Goal: Task Accomplishment & Management: Use online tool/utility

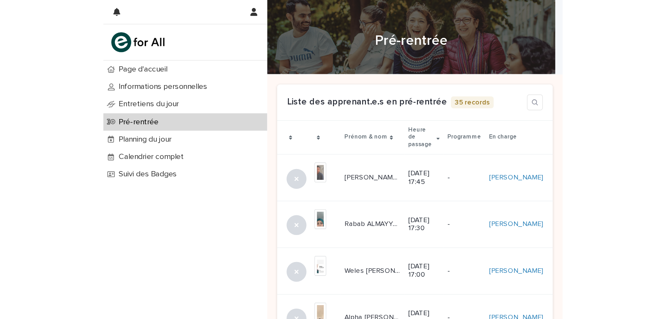
scroll to position [69, 0]
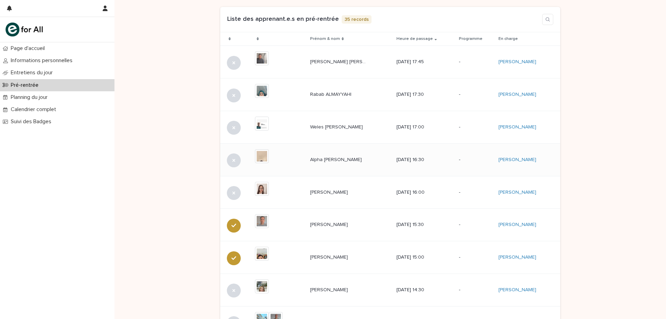
click at [331, 159] on p "Alpha [PERSON_NAME]" at bounding box center [336, 158] width 53 height 7
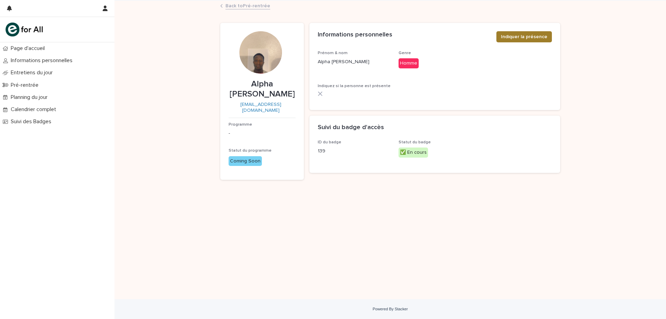
click at [520, 37] on span "Indiquer la présence" at bounding box center [524, 36] width 46 height 7
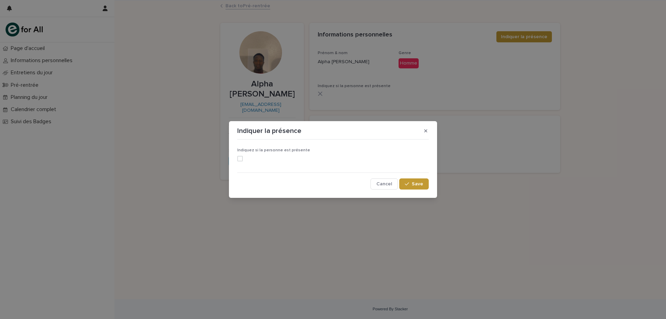
click at [239, 159] on span at bounding box center [240, 159] width 6 height 6
click at [416, 184] on span "Save" at bounding box center [417, 183] width 11 height 5
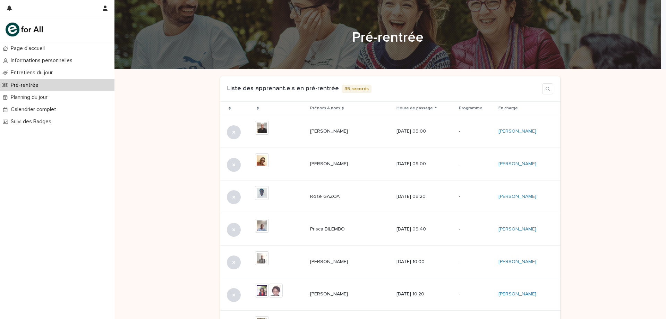
click at [437, 108] on icon at bounding box center [436, 107] width 2 height 1
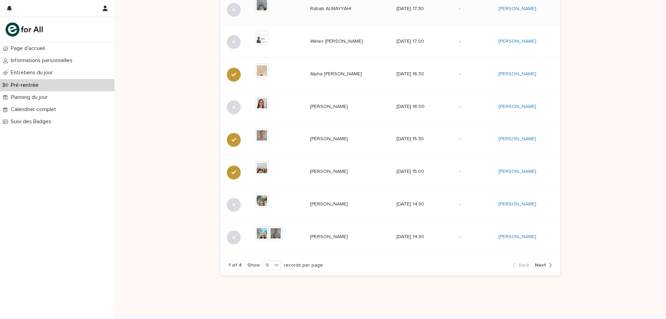
scroll to position [172, 0]
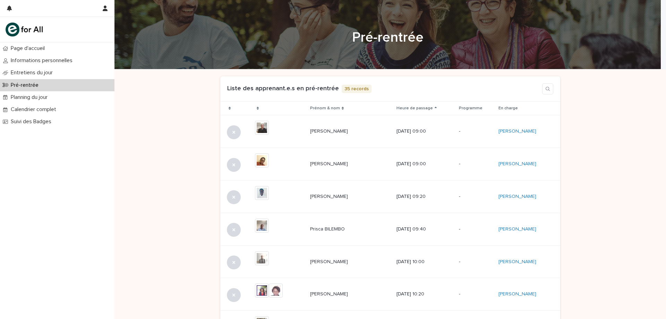
click at [437, 109] on icon at bounding box center [436, 108] width 2 height 3
click at [336, 163] on p "Rabab ALMAYYAHI" at bounding box center [331, 163] width 43 height 7
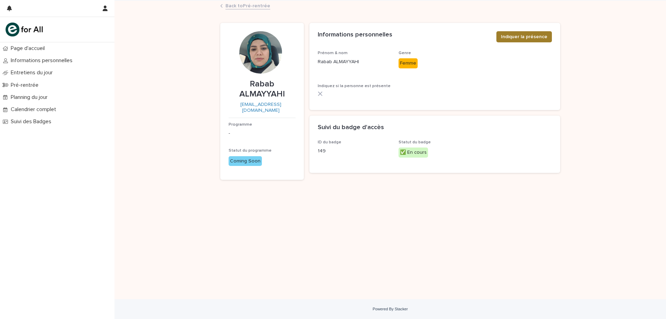
click at [512, 37] on span "Indiquer la présence" at bounding box center [524, 36] width 46 height 7
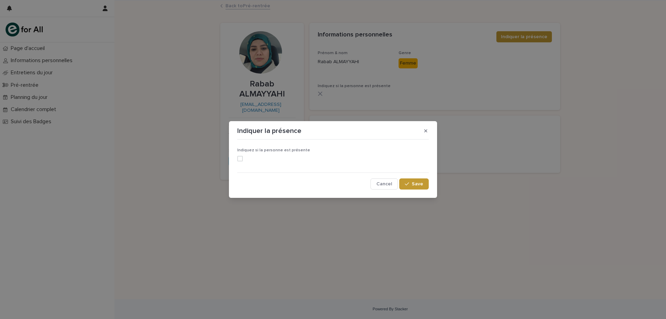
click at [240, 158] on span at bounding box center [240, 159] width 6 height 6
click at [417, 183] on span "Save" at bounding box center [417, 183] width 11 height 5
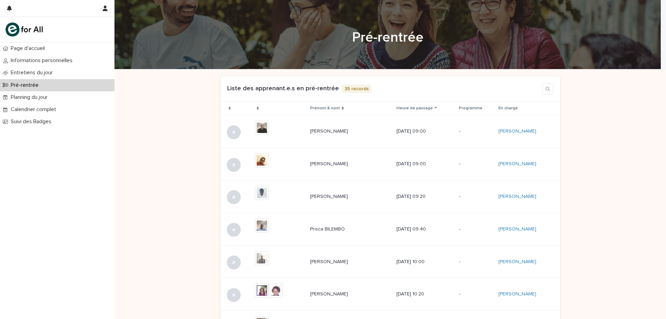
click at [437, 107] on icon at bounding box center [436, 107] width 2 height 1
click at [341, 131] on p "[PERSON_NAME] [PERSON_NAME]" at bounding box center [329, 130] width 39 height 7
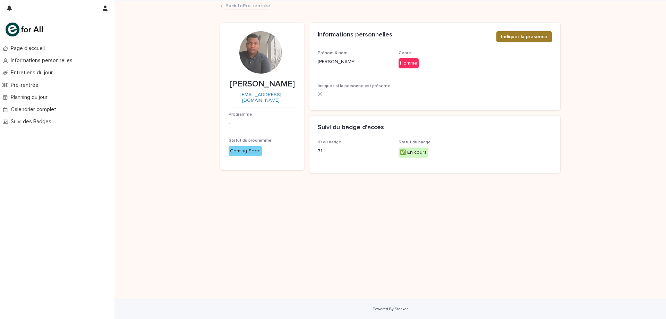
click at [518, 35] on span "Indiquer la présence" at bounding box center [524, 36] width 46 height 7
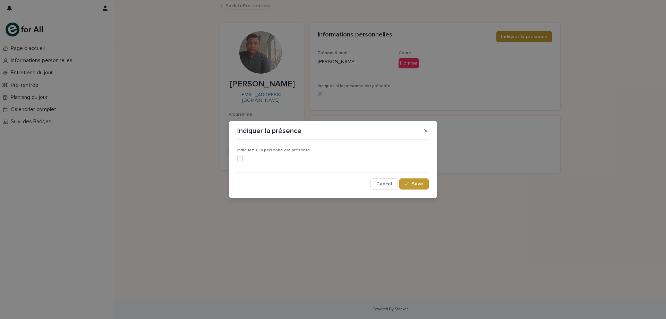
click at [240, 158] on span at bounding box center [240, 159] width 6 height 6
click at [417, 184] on span "Save" at bounding box center [417, 183] width 11 height 5
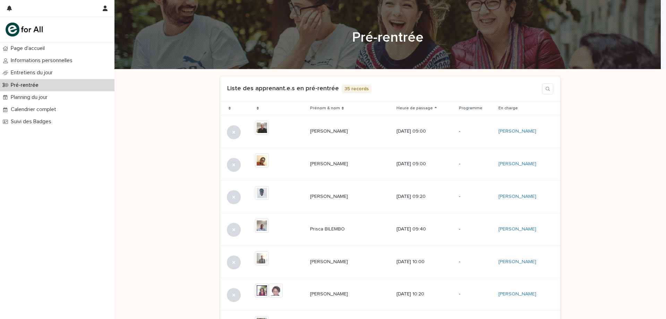
click at [438, 105] on div "Heure de passage" at bounding box center [425, 108] width 57 height 8
